Goal: Submit feedback/report problem

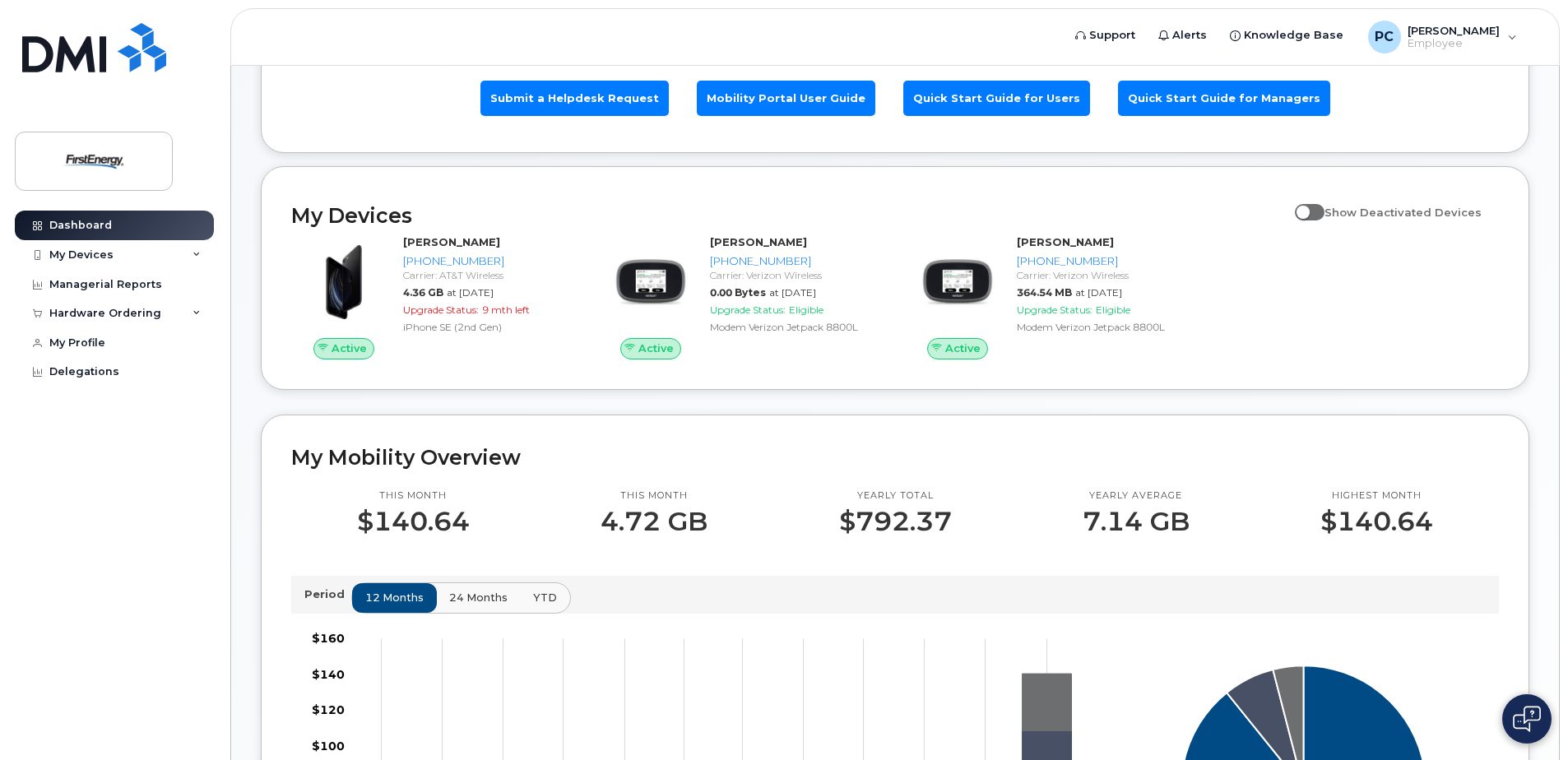
scroll to position [115, 0]
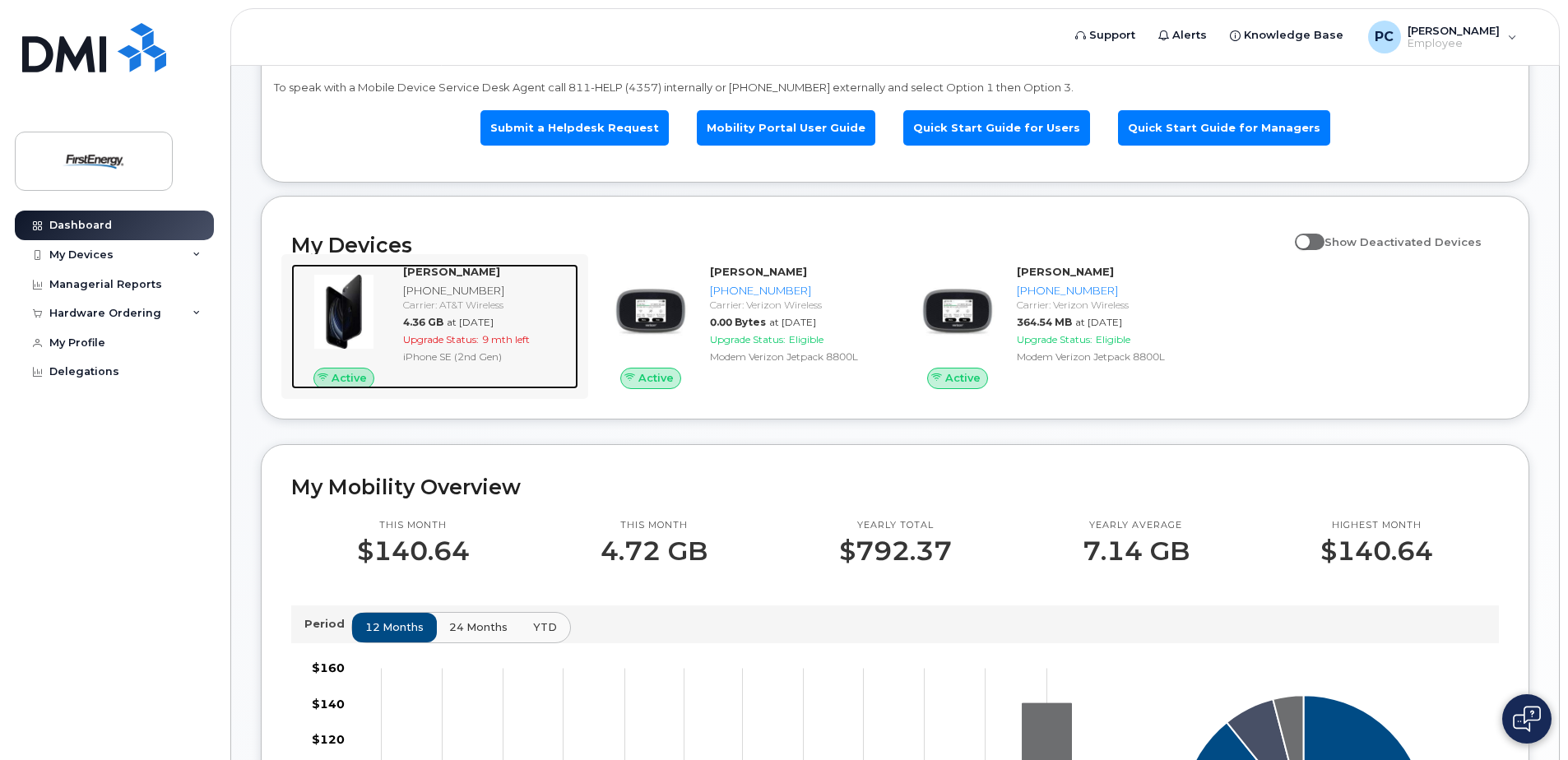
click at [443, 270] on strong "[PERSON_NAME]" at bounding box center [451, 271] width 97 height 13
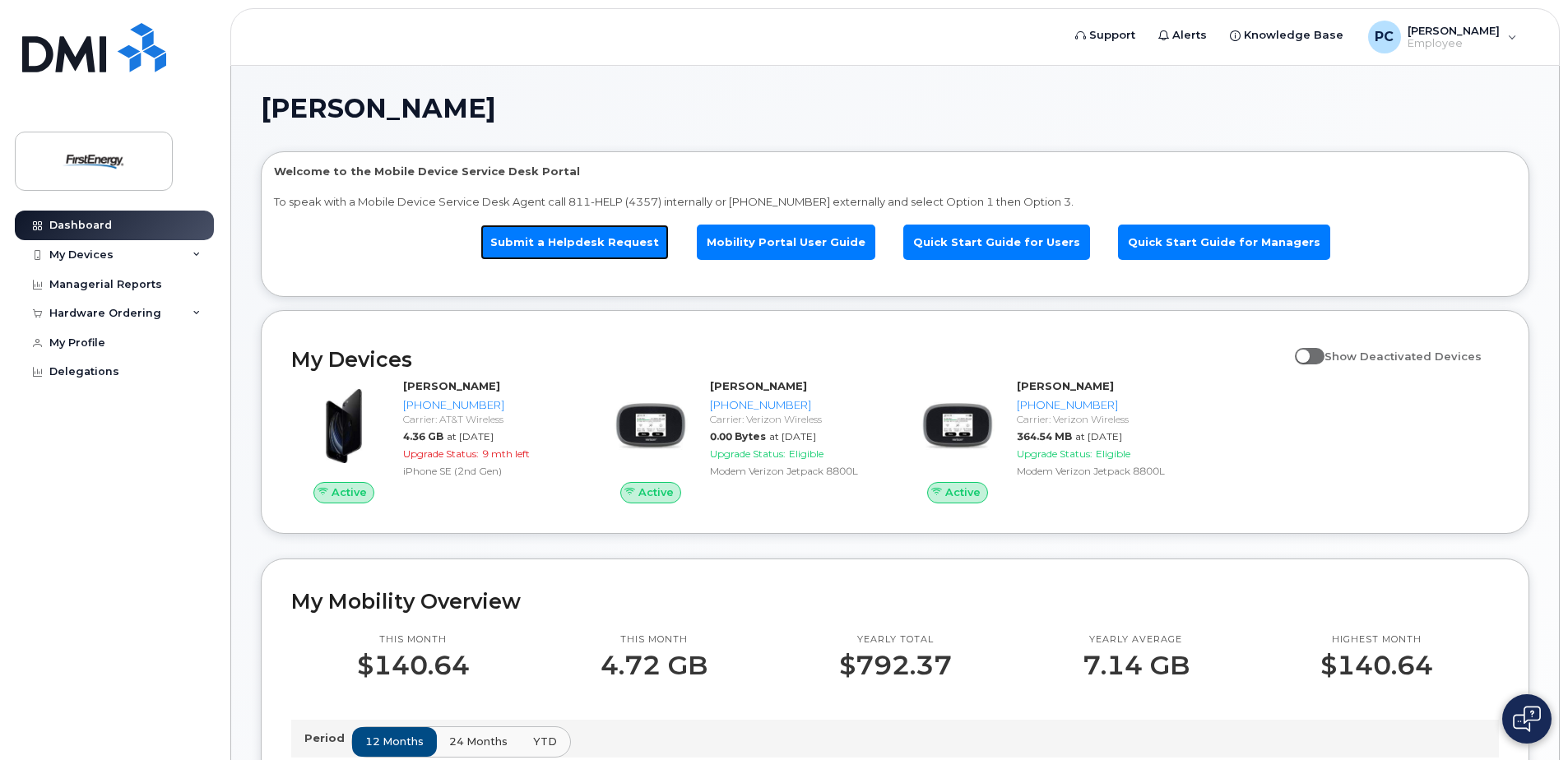
click at [613, 246] on link "Submit a Helpdesk Request" at bounding box center [574, 242] width 188 height 35
